Goal: Complete application form: Complete application form

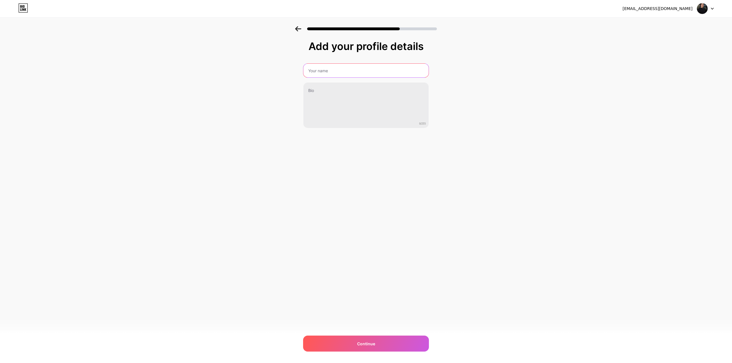
click at [328, 70] on input "text" at bounding box center [365, 71] width 125 height 14
type input "[PERSON_NAME]"
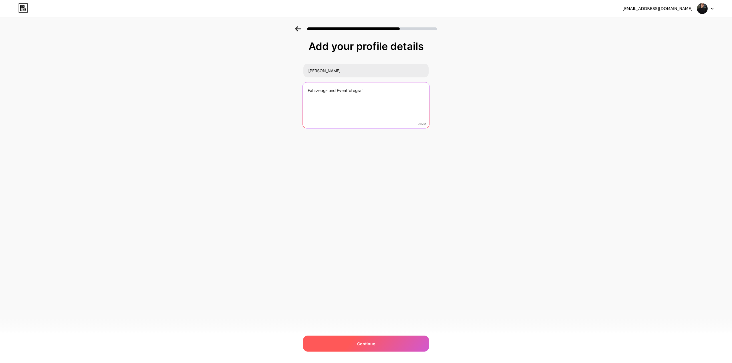
type textarea "Fahrzeug- und Eventfotograf"
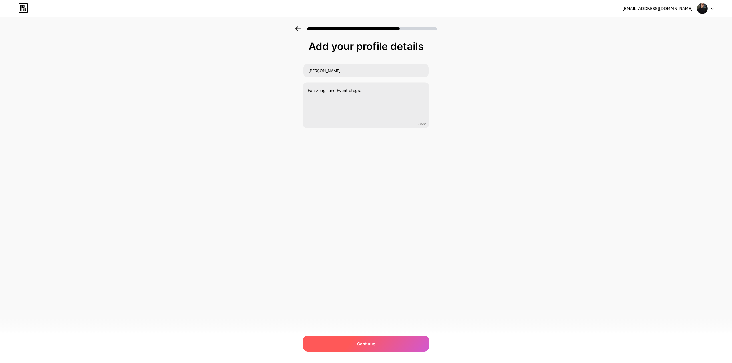
click at [371, 341] on span "Continue" at bounding box center [366, 344] width 18 height 6
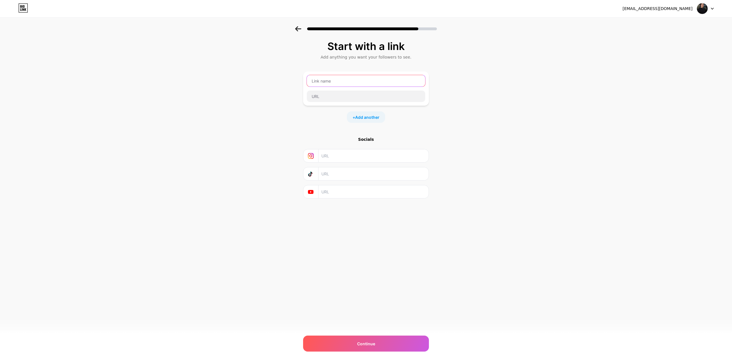
click at [343, 81] on input "text" at bounding box center [366, 80] width 118 height 11
type input "[PERSON_NAME]"
click at [411, 127] on div "Start with a link Add anything you want your followers to see. [PERSON_NAME] + …" at bounding box center [366, 120] width 126 height 158
drag, startPoint x: 359, startPoint y: 83, endPoint x: 239, endPoint y: 80, distance: 119.8
click at [230, 80] on div "Start with a link Add anything you want your followers to see. [PERSON_NAME] + …" at bounding box center [366, 126] width 732 height 201
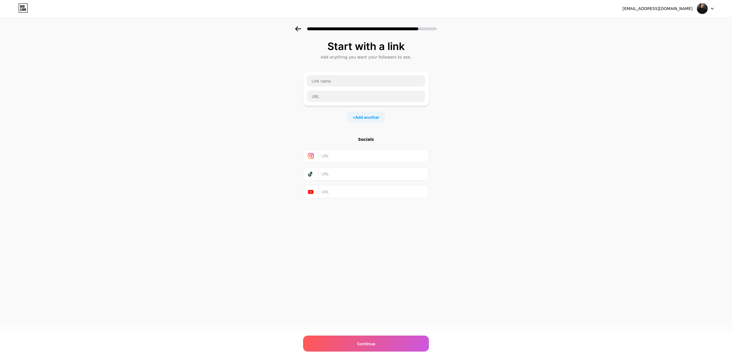
click at [463, 128] on div "Start with a link Add anything you want your followers to see. + Add another So…" at bounding box center [366, 126] width 732 height 201
click at [330, 96] on input "text" at bounding box center [366, 96] width 118 height 11
click at [331, 157] on input "text" at bounding box center [373, 155] width 104 height 13
paste input "[URL][DOMAIN_NAME][DOMAIN_NAME]"
type input "[URL][DOMAIN_NAME][DOMAIN_NAME]"
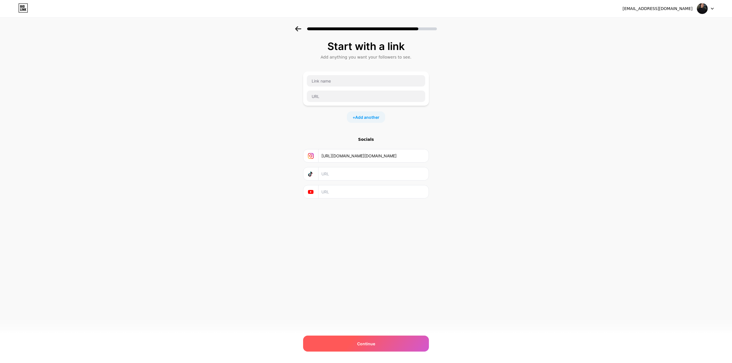
click at [368, 343] on span "Continue" at bounding box center [366, 344] width 18 height 6
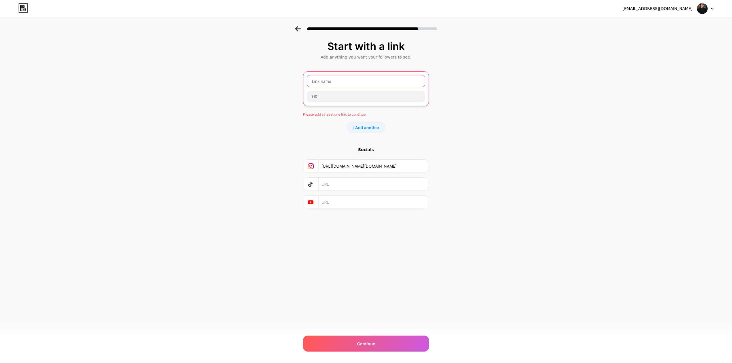
click at [334, 83] on input "text" at bounding box center [366, 80] width 118 height 11
